Goal: Obtain resource: Download file/media

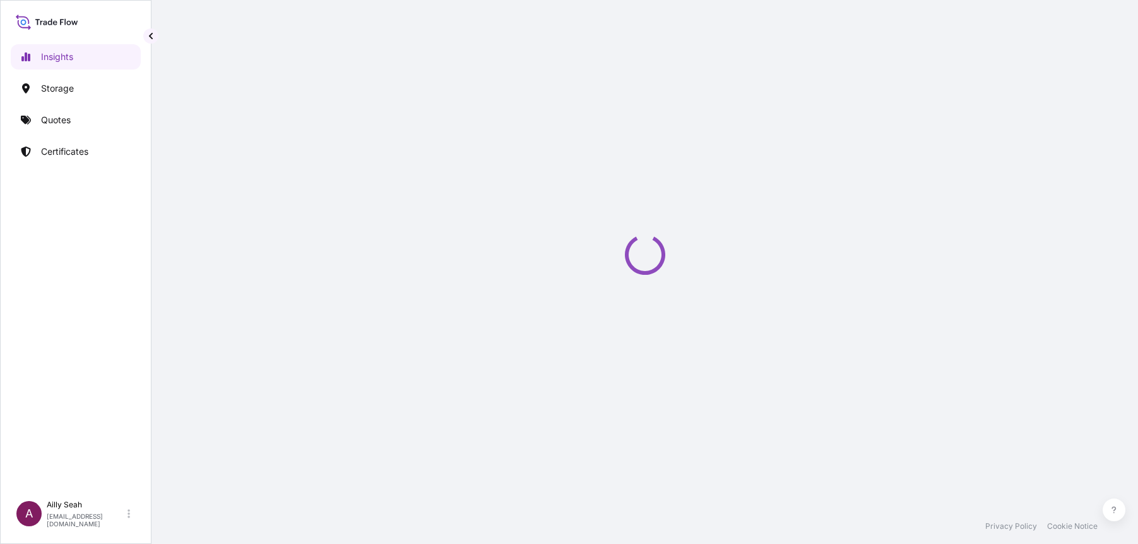
select select "2025"
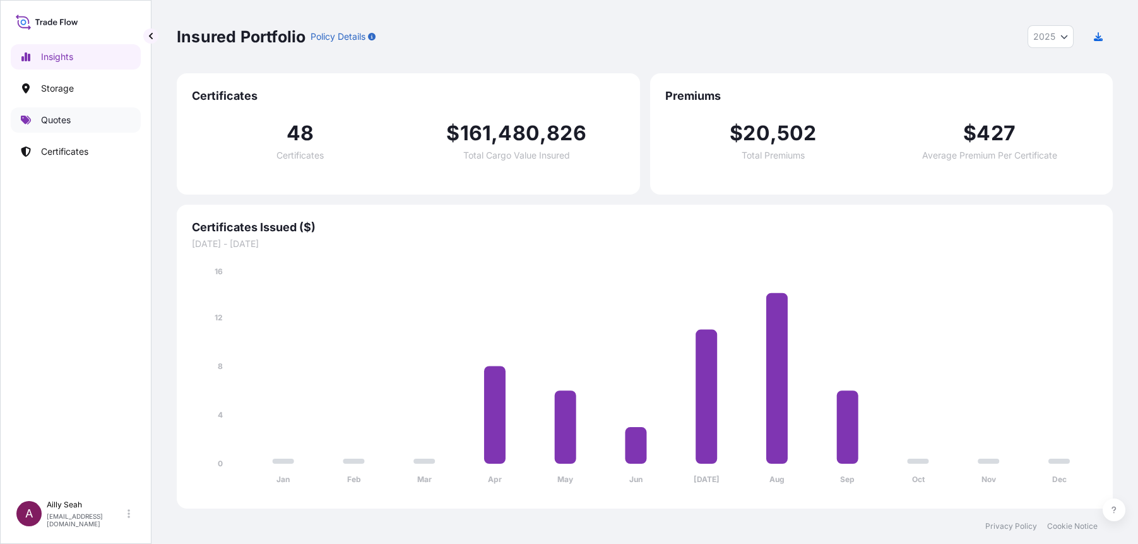
click at [46, 114] on p "Quotes" at bounding box center [56, 120] width 30 height 13
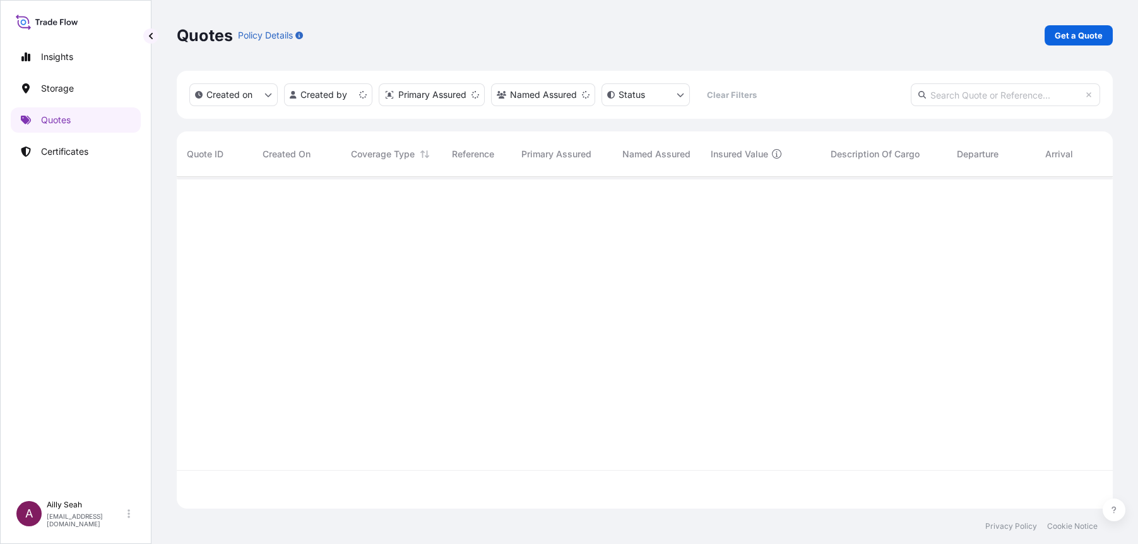
scroll to position [326, 924]
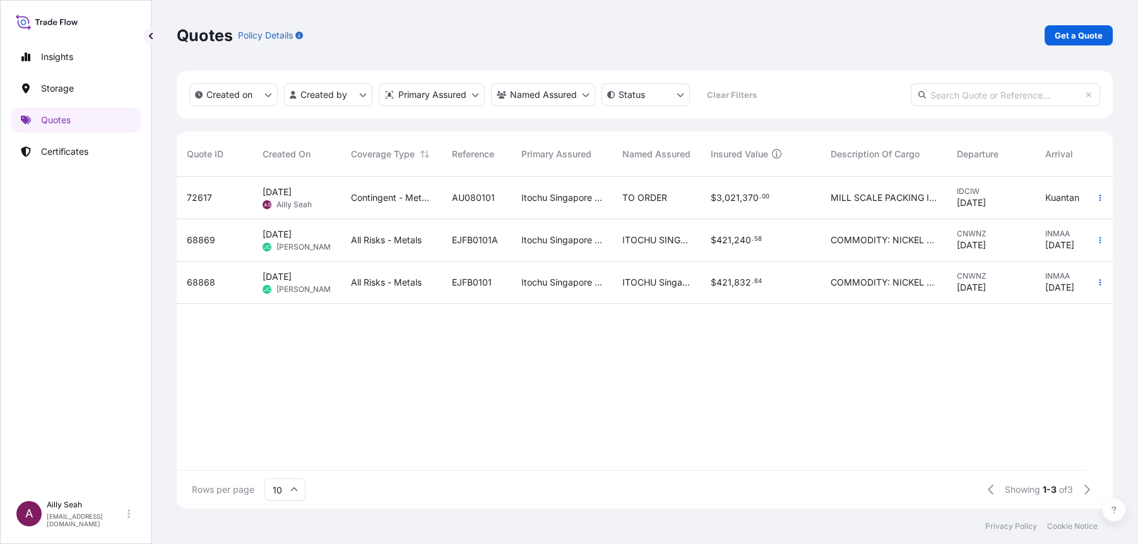
click at [369, 201] on span "Contingent - Metals" at bounding box center [391, 197] width 81 height 13
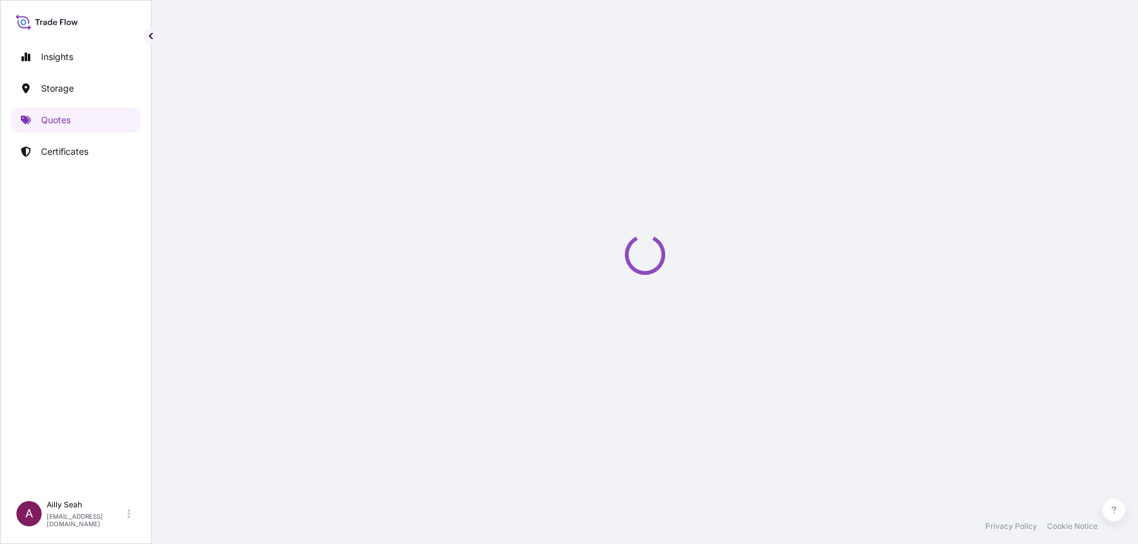
select select "Sea"
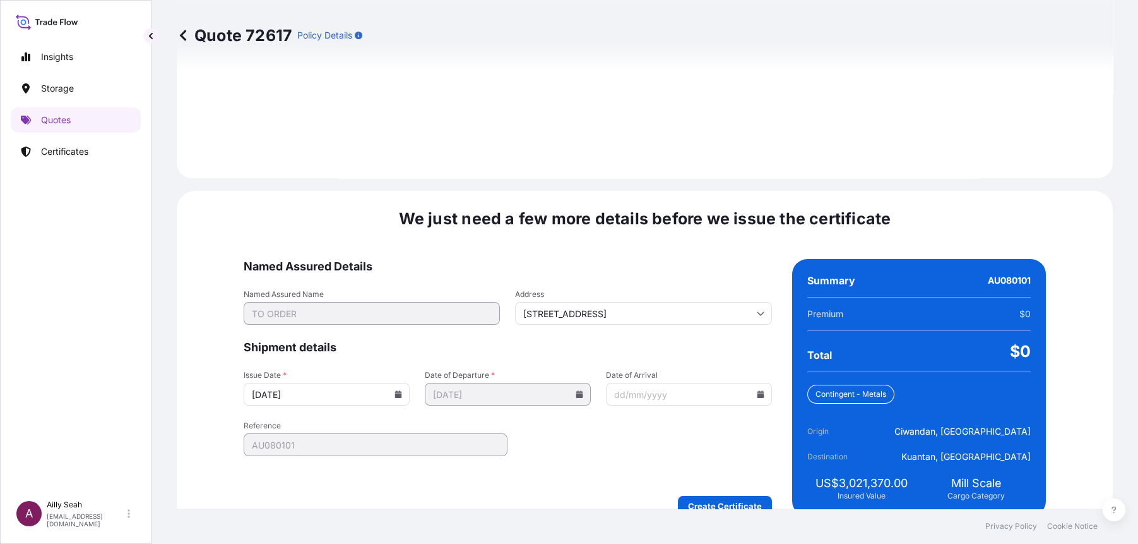
scroll to position [1492, 0]
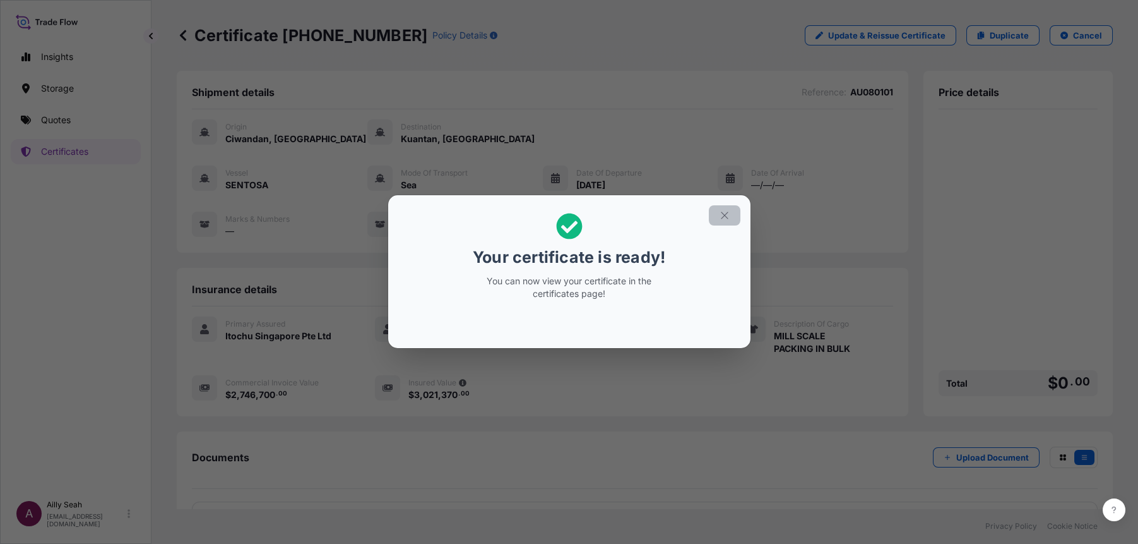
click at [729, 217] on icon "button" at bounding box center [724, 215] width 11 height 11
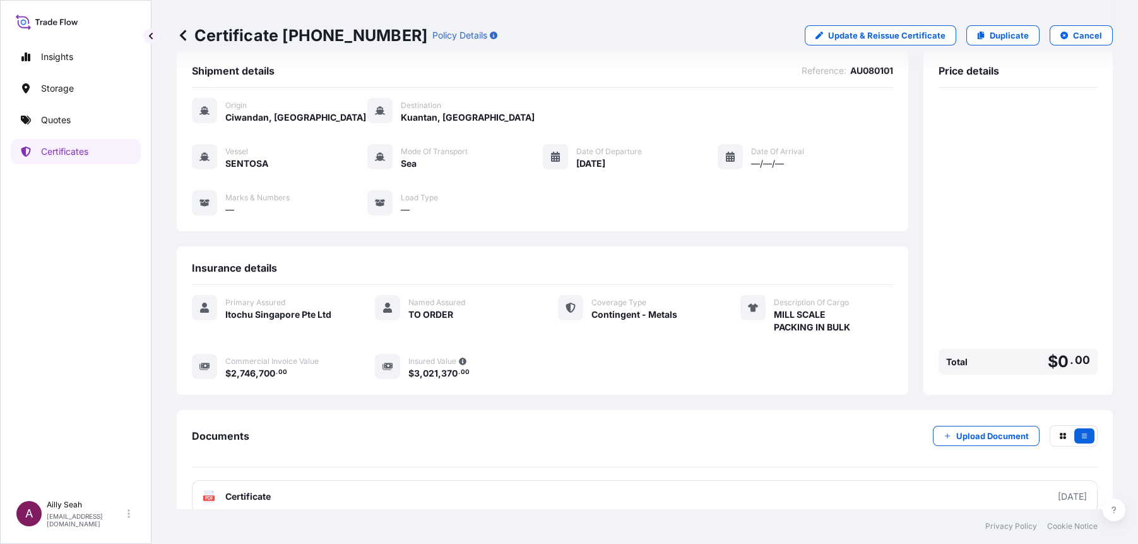
scroll to position [40, 0]
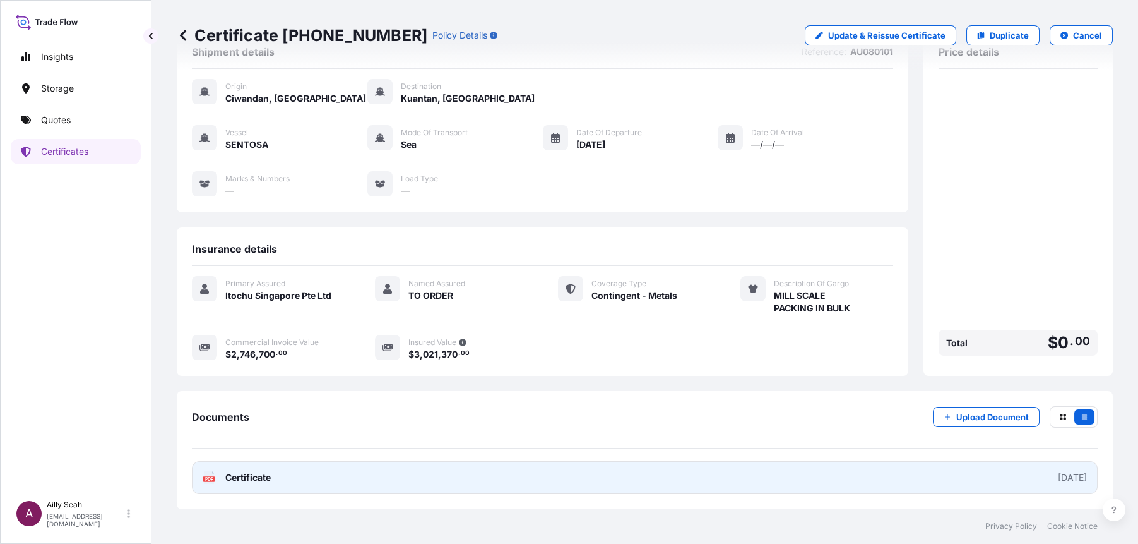
click at [284, 477] on link "PDF Certificate 2025-10-01" at bounding box center [645, 477] width 906 height 33
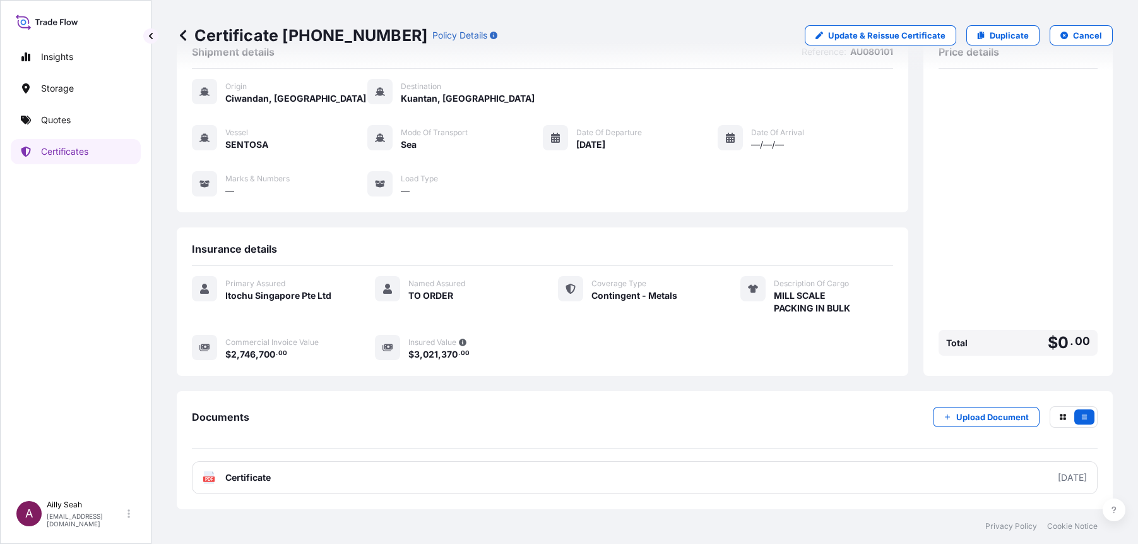
click at [480, 422] on div "Documents Upload Document" at bounding box center [645, 427] width 906 height 42
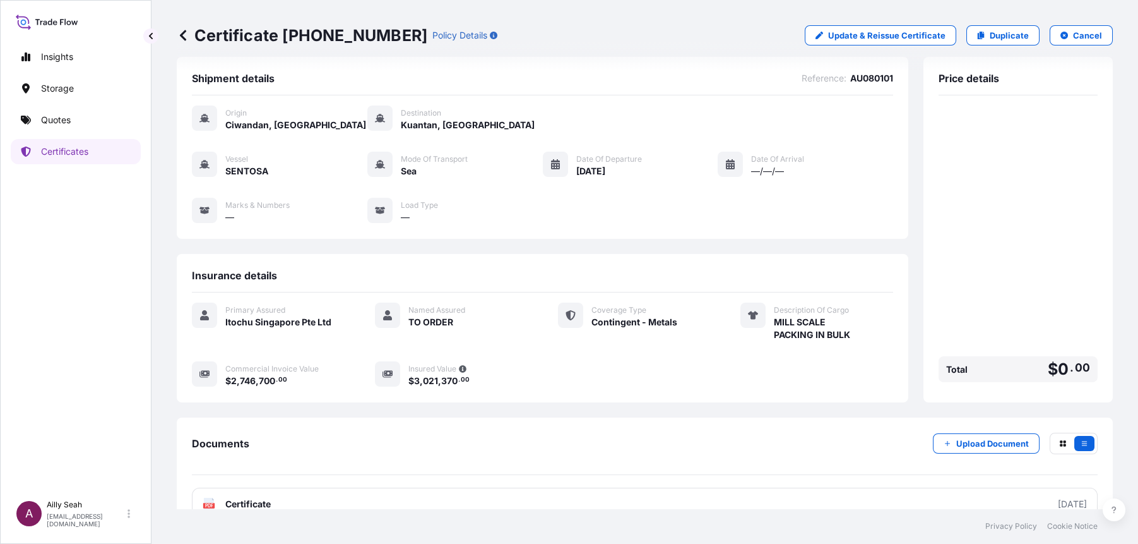
scroll to position [0, 0]
